Goal: Task Accomplishment & Management: Complete application form

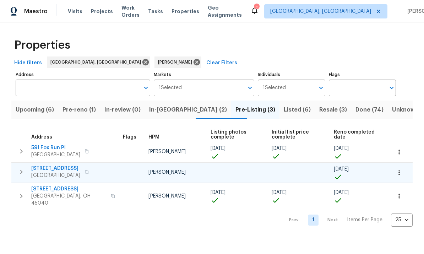
click at [25, 171] on icon "button" at bounding box center [21, 172] width 9 height 9
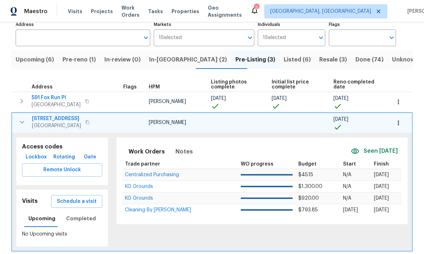
scroll to position [54, 0]
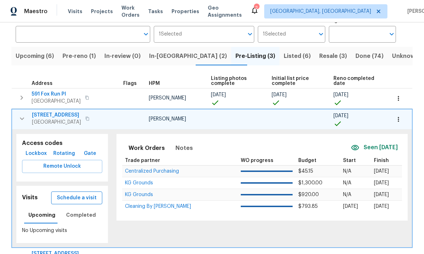
click at [78, 200] on span "Schedule a visit" at bounding box center [77, 197] width 40 height 9
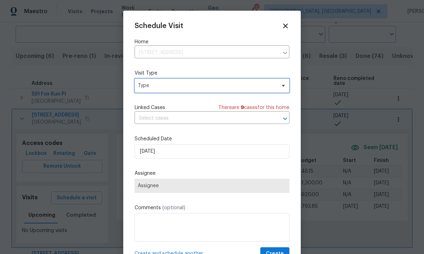
click at [174, 82] on span "Type" at bounding box center [212, 85] width 155 height 14
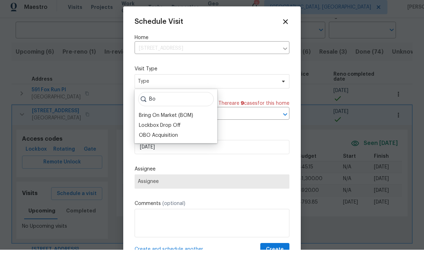
scroll to position [4, 0]
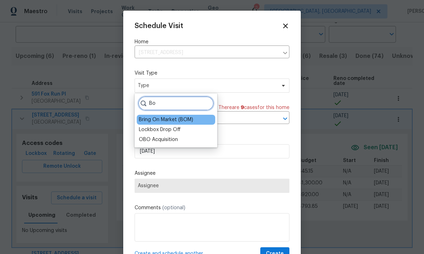
type input "Bo"
click at [171, 116] on div "Bring On Market (BOM)" at bounding box center [166, 119] width 54 height 7
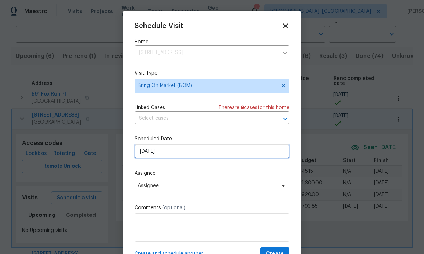
click at [176, 150] on input "[DATE]" at bounding box center [212, 151] width 155 height 14
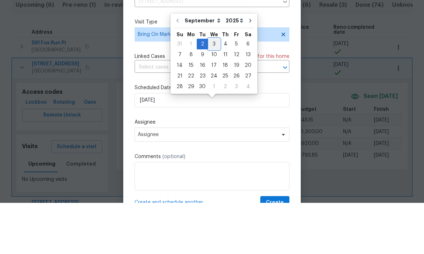
click at [213, 90] on div "3" at bounding box center [214, 95] width 12 height 10
type input "[DATE]"
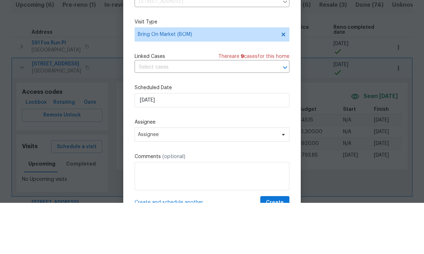
scroll to position [27, 0]
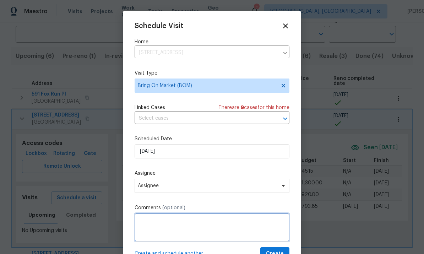
click at [164, 229] on textarea at bounding box center [212, 227] width 155 height 28
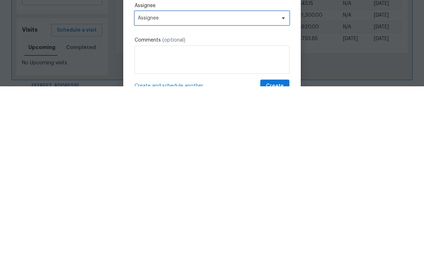
click at [194, 183] on span "Assignee" at bounding box center [207, 186] width 139 height 6
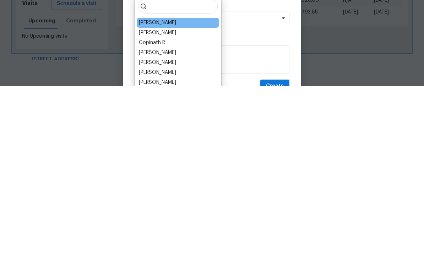
click at [164, 187] on div "[PERSON_NAME]" at bounding box center [157, 190] width 37 height 7
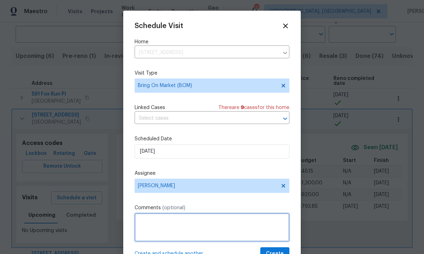
click at [203, 228] on textarea at bounding box center [212, 227] width 155 height 28
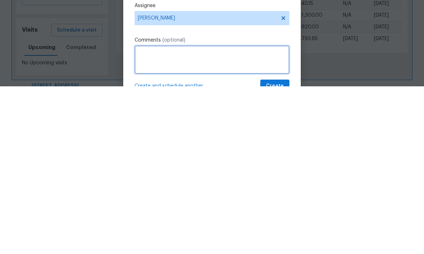
type textarea "q"
click at [145, 213] on textarea "QC and" at bounding box center [212, 227] width 155 height 28
click at [148, 213] on textarea "QC and" at bounding box center [212, 227] width 155 height 28
click at [214, 213] on textarea "QC scan and" at bounding box center [212, 227] width 155 height 28
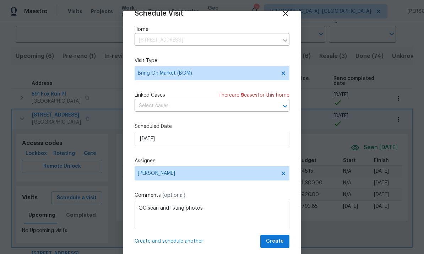
scroll to position [14, 0]
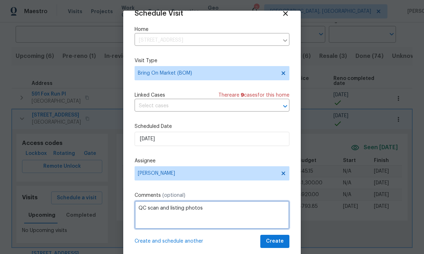
type textarea "QC scan and listing photos"
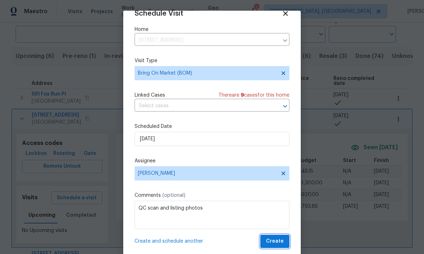
click at [274, 235] on button "Create" at bounding box center [274, 241] width 29 height 13
